Goal: Check status: Check status

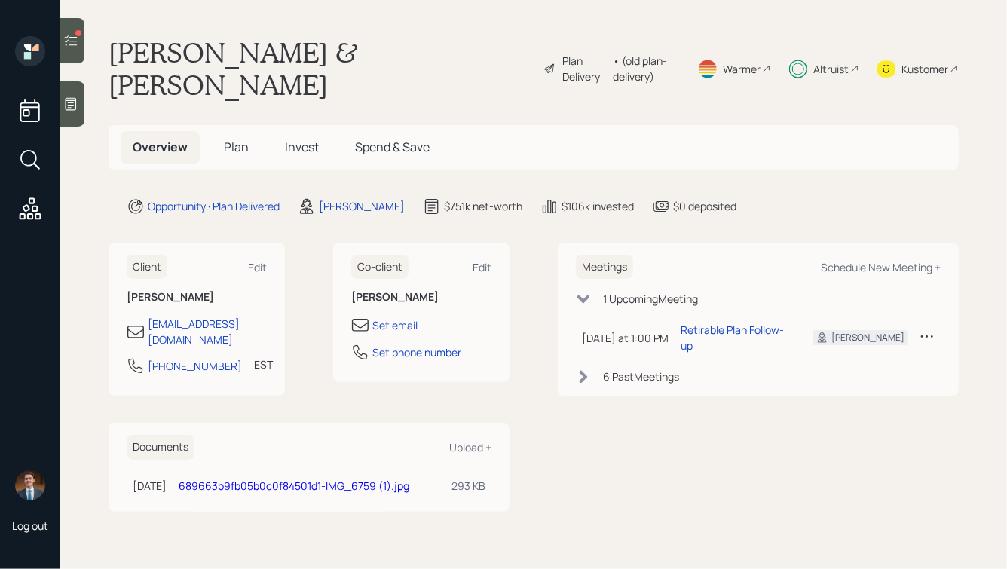
click at [286, 139] on span "Invest" at bounding box center [302, 147] width 34 height 17
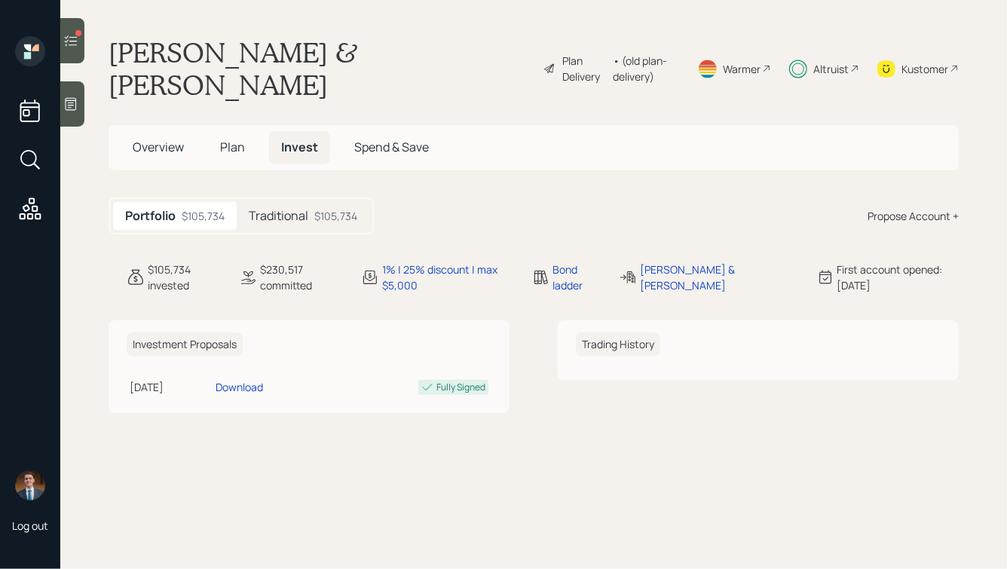
click at [292, 209] on h5 "Traditional" at bounding box center [279, 216] width 60 height 14
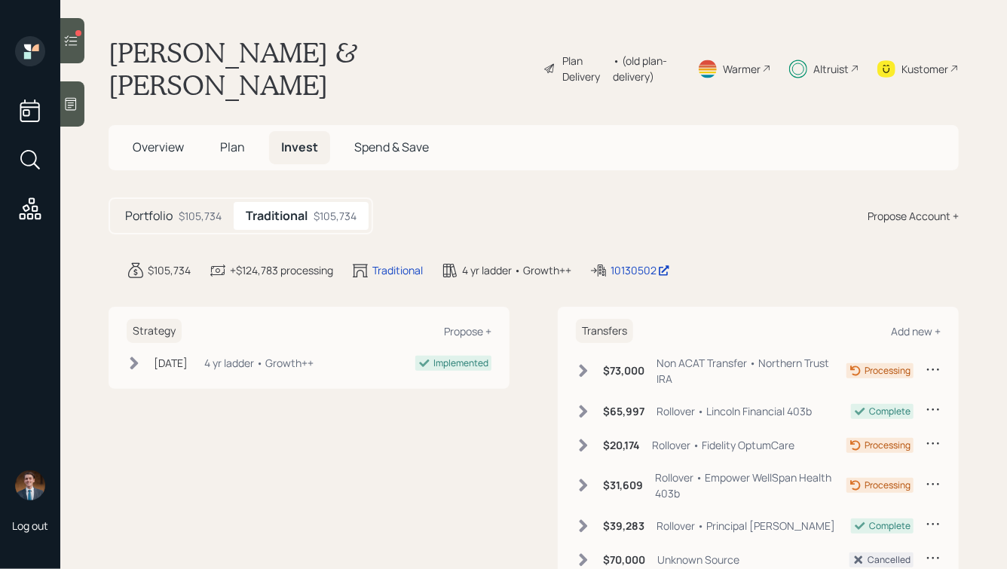
click at [211, 208] on div "$105,734" at bounding box center [200, 216] width 43 height 16
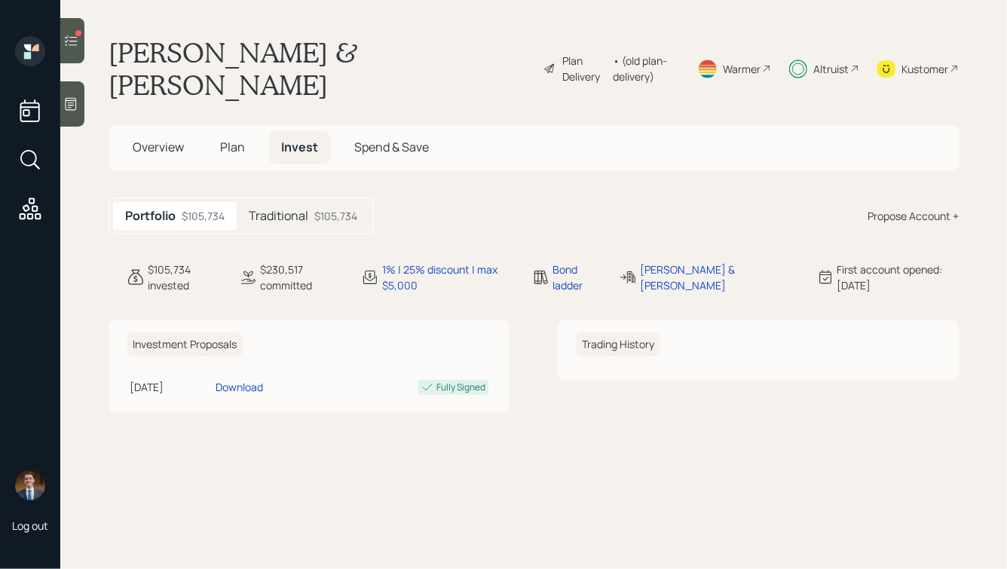
click at [77, 43] on icon at bounding box center [70, 40] width 15 height 15
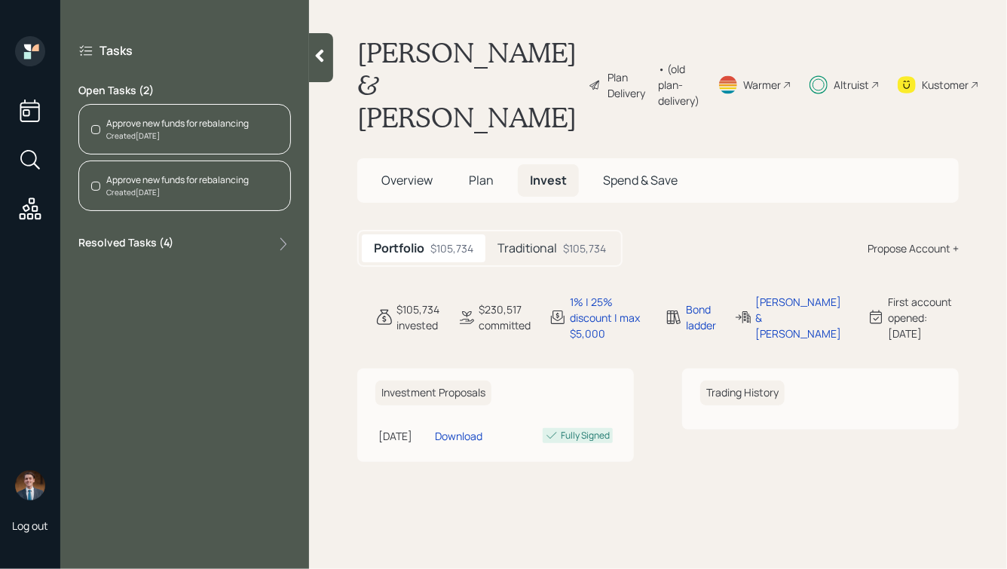
click at [148, 126] on div "Approve new funds for rebalancing" at bounding box center [177, 124] width 142 height 14
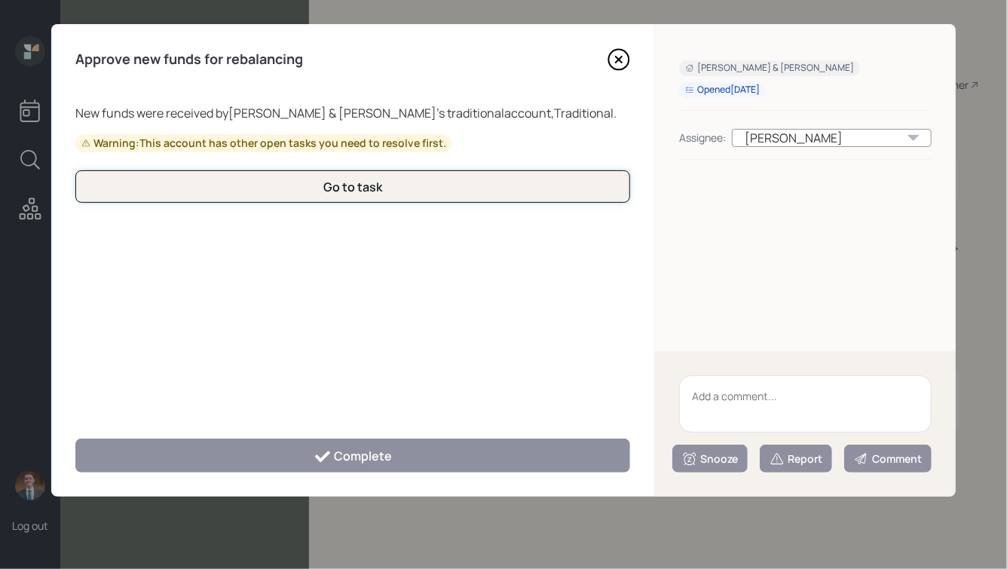
click at [391, 191] on button "Go to task" at bounding box center [352, 186] width 555 height 32
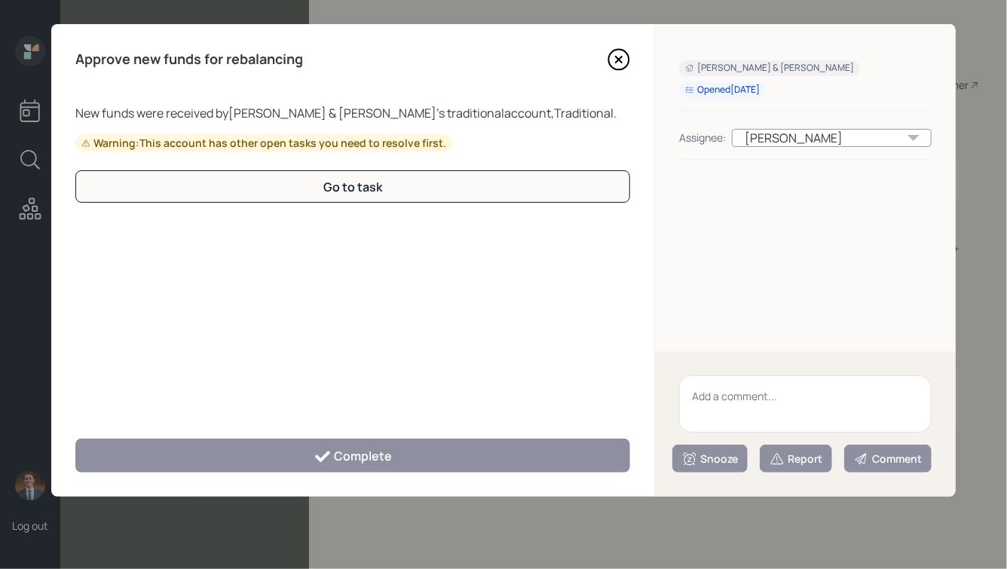
click at [620, 63] on icon at bounding box center [619, 59] width 23 height 23
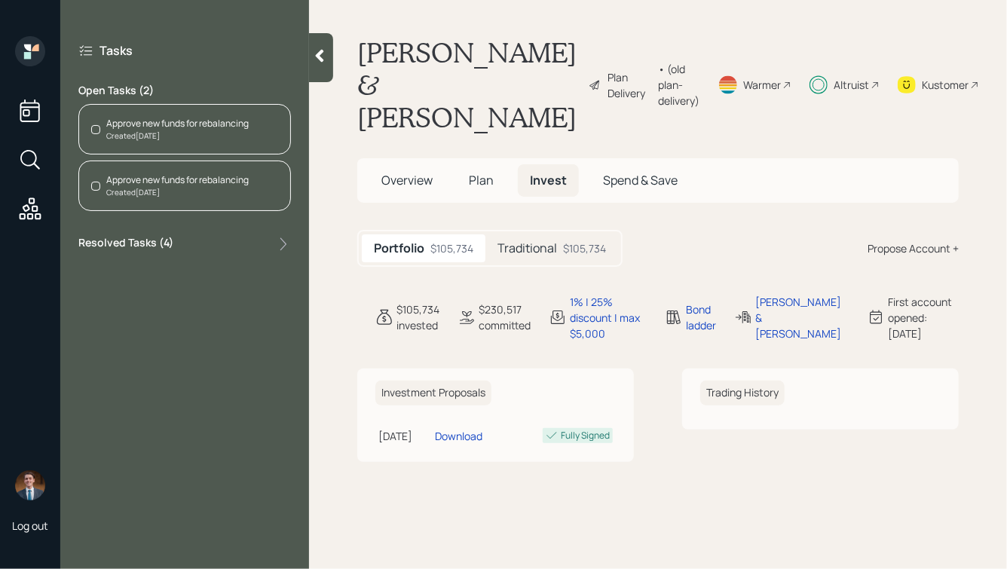
click at [176, 170] on div "Approve new funds for rebalancing Created [DATE]" at bounding box center [184, 186] width 213 height 51
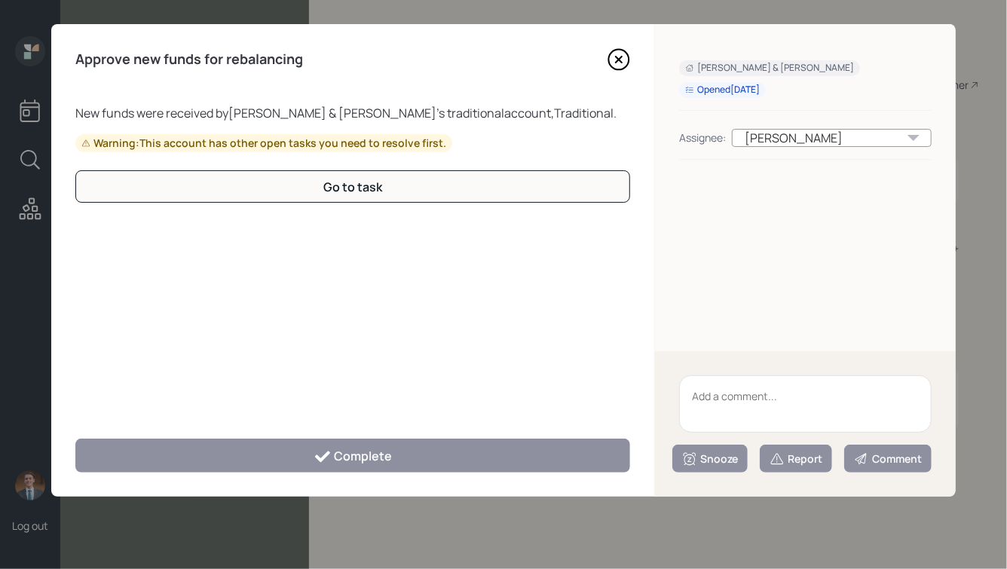
click at [619, 64] on icon at bounding box center [619, 59] width 23 height 23
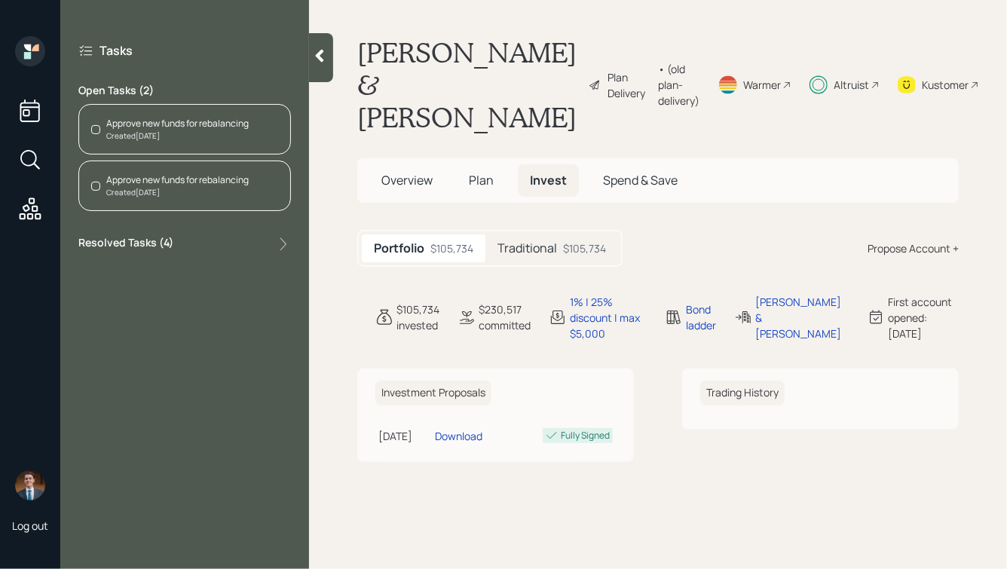
click at [188, 241] on div "Resolved Tasks ( 4 )" at bounding box center [184, 244] width 213 height 18
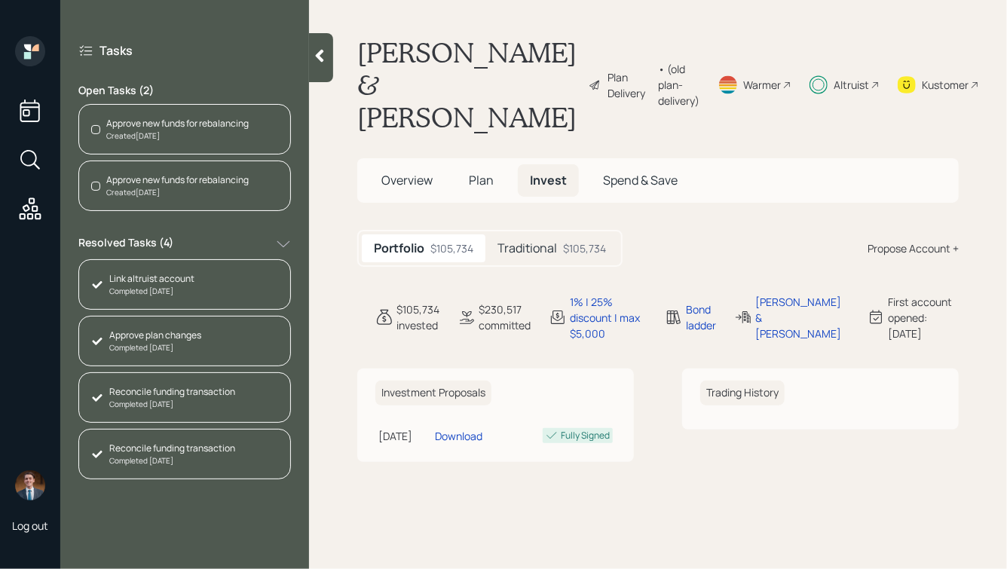
click at [188, 191] on div "Created [DATE]" at bounding box center [177, 192] width 142 height 11
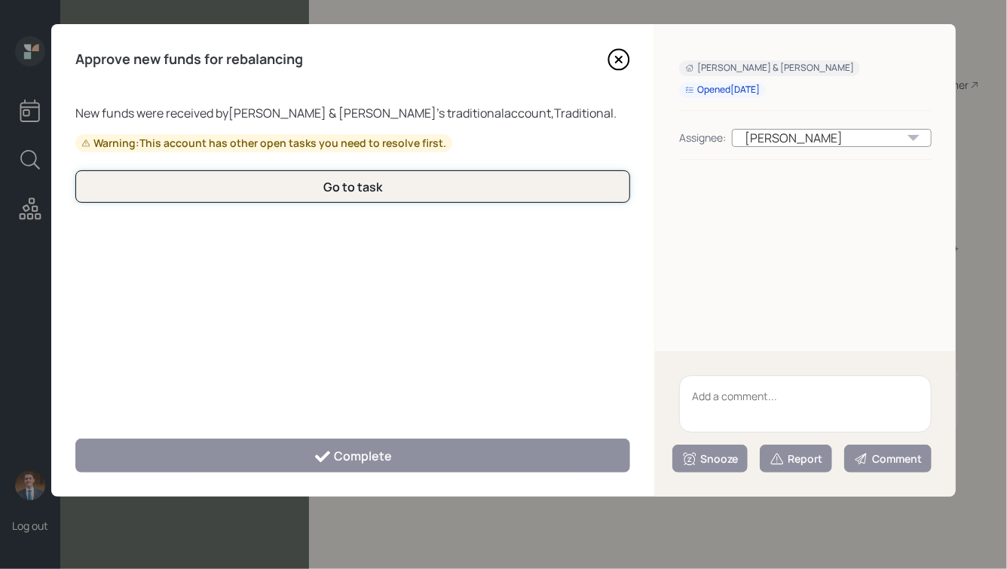
click at [252, 182] on button "Go to task" at bounding box center [352, 186] width 555 height 32
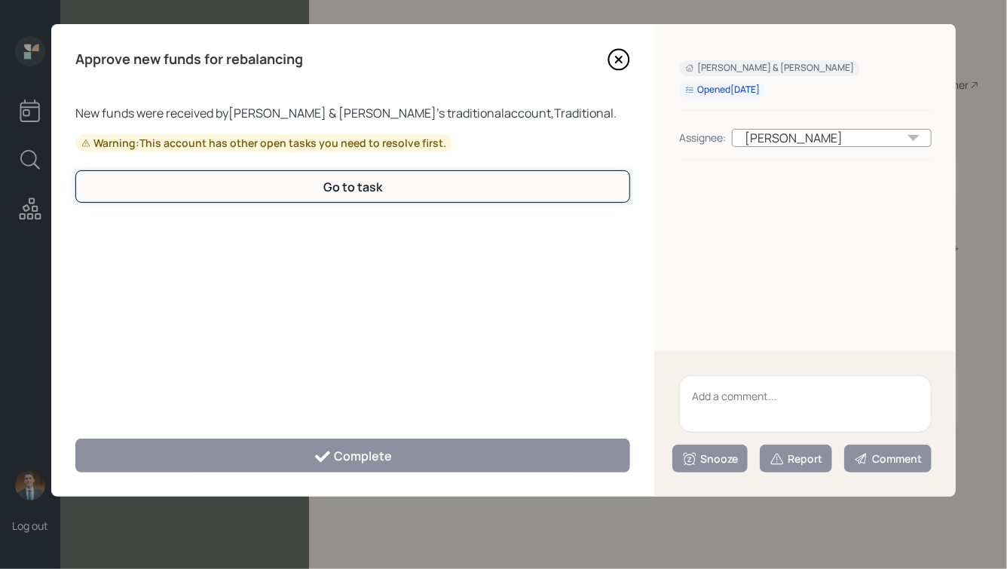
click at [252, 182] on button "Go to task" at bounding box center [352, 186] width 555 height 32
click at [610, 57] on icon at bounding box center [619, 59] width 23 height 23
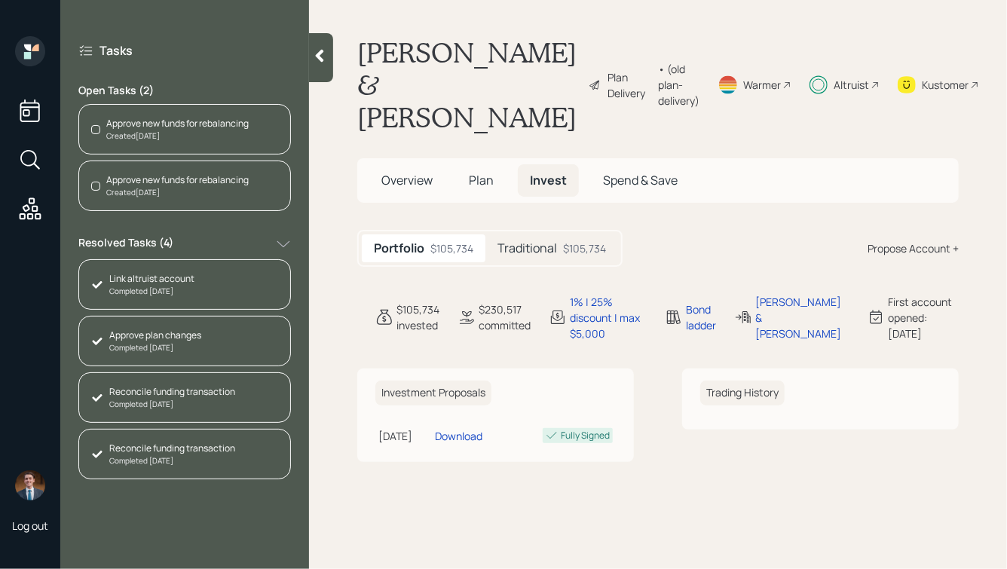
click at [320, 58] on icon at bounding box center [320, 56] width 8 height 13
